Goal: Navigation & Orientation: Find specific page/section

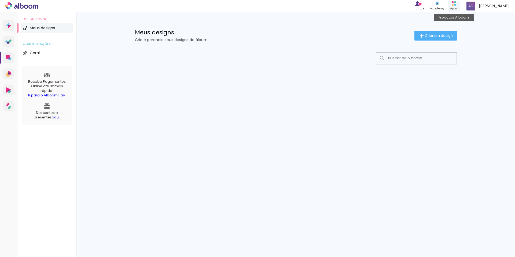
click at [454, 4] on rect at bounding box center [453, 5] width 2 height 2
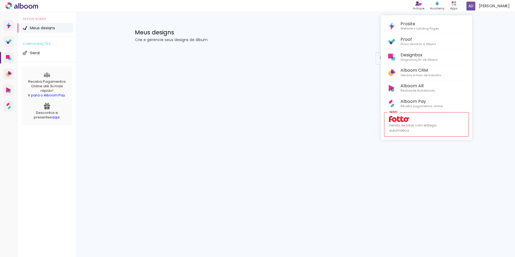
click at [447, 5] on div at bounding box center [257, 128] width 515 height 257
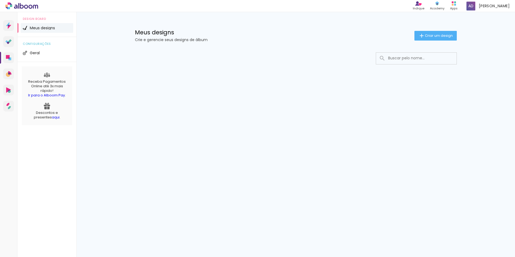
click at [440, 5] on icon at bounding box center [437, 3] width 4 height 4
click at [460, 4] on div "Produtos Alboom Apps" at bounding box center [454, 6] width 12 height 11
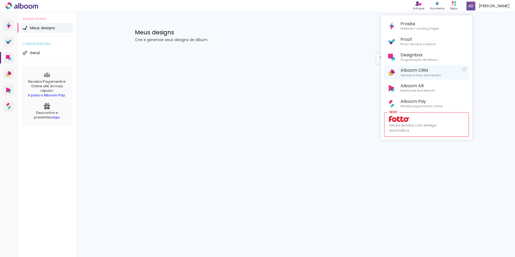
click at [426, 73] on span "Vendas e fluxo de trabalho" at bounding box center [421, 75] width 41 height 5
